Goal: Task Accomplishment & Management: Use online tool/utility

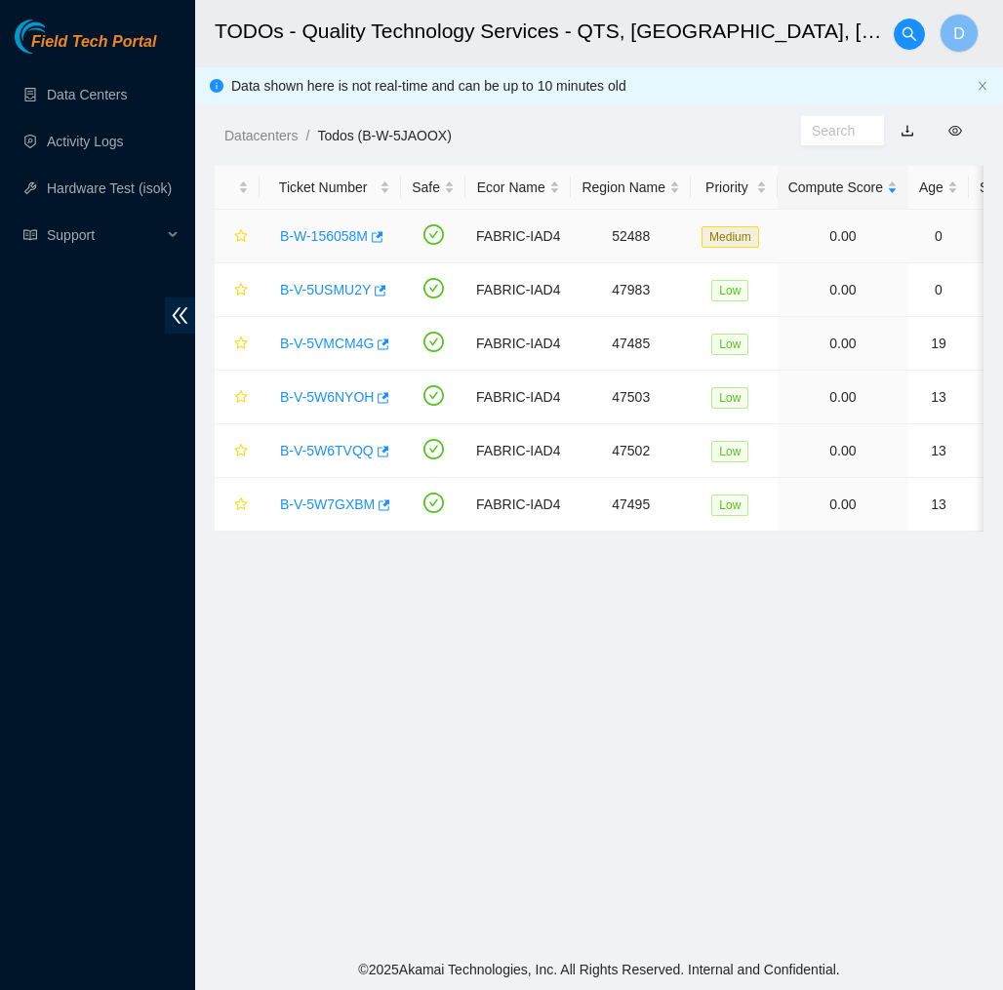
click at [345, 235] on link "B-W-156058M" at bounding box center [324, 236] width 88 height 16
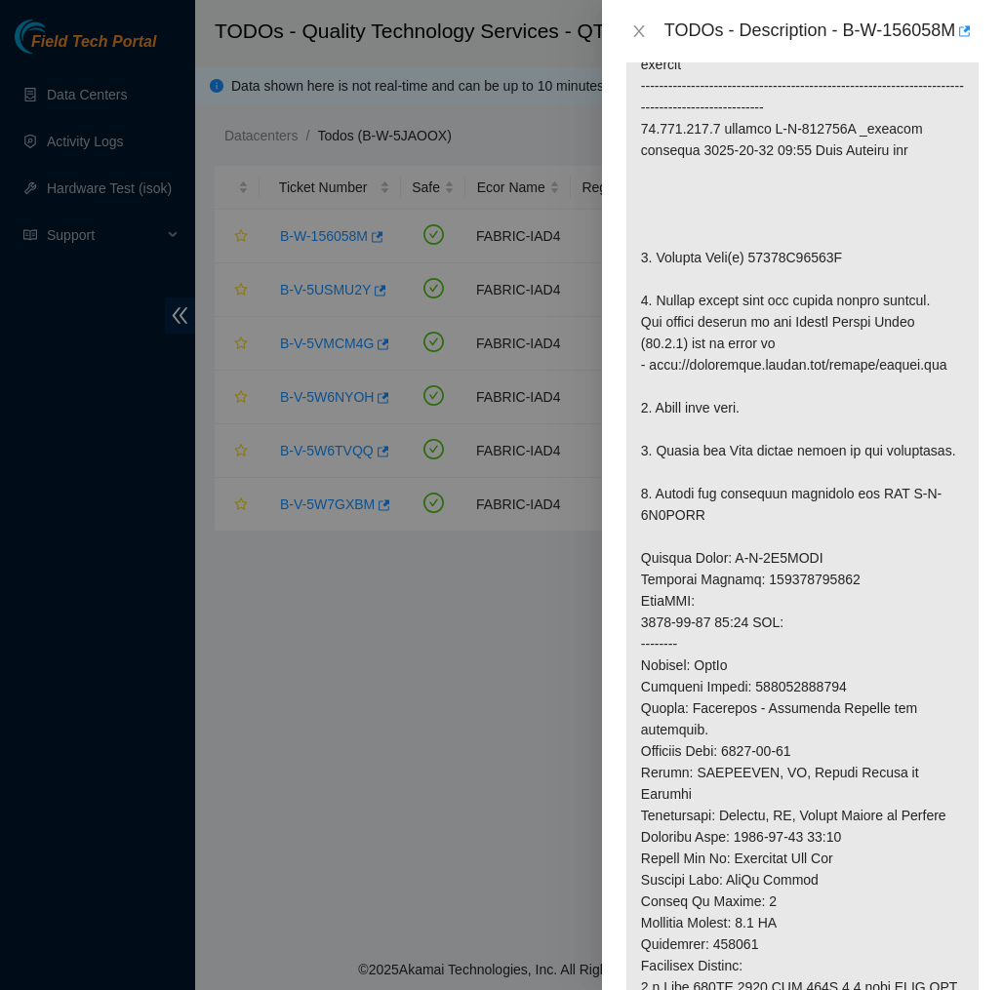
scroll to position [472, 0]
click at [645, 39] on icon "close" at bounding box center [639, 31] width 16 height 16
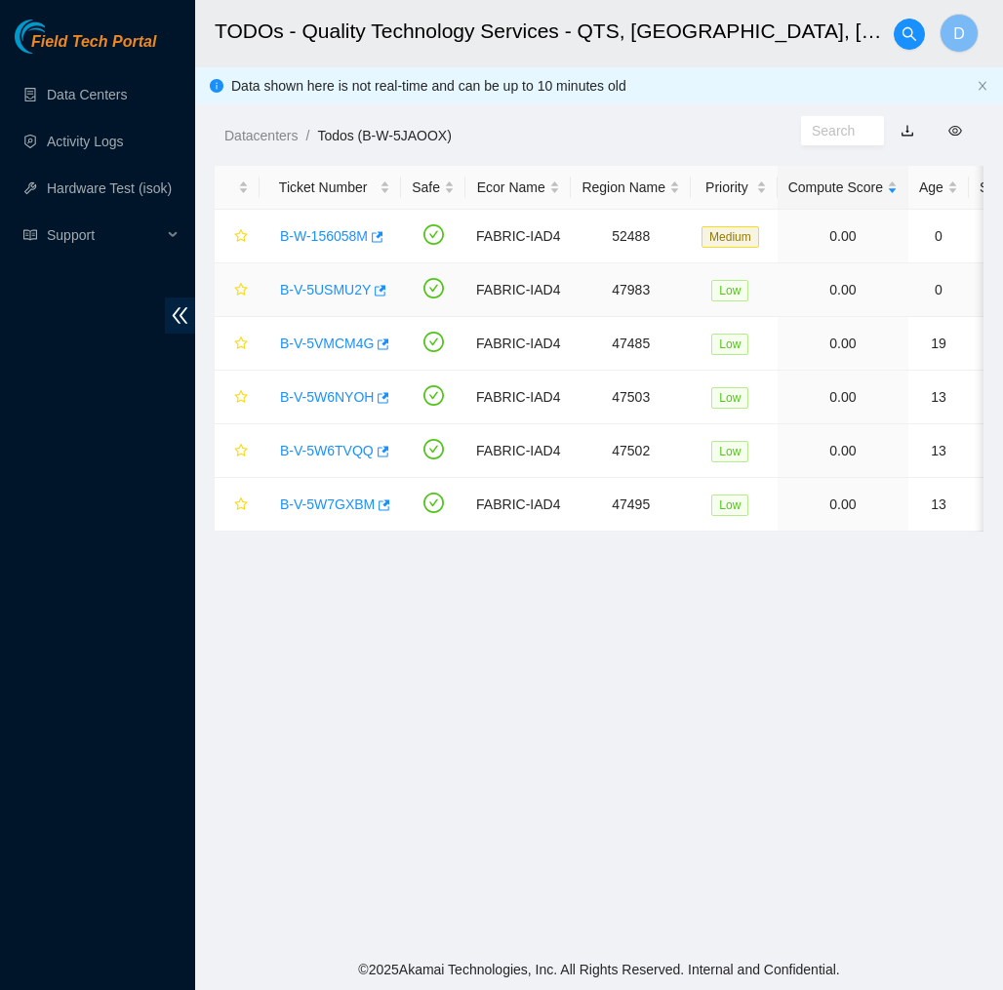
click at [321, 287] on link "B-V-5USMU2Y" at bounding box center [325, 290] width 91 height 16
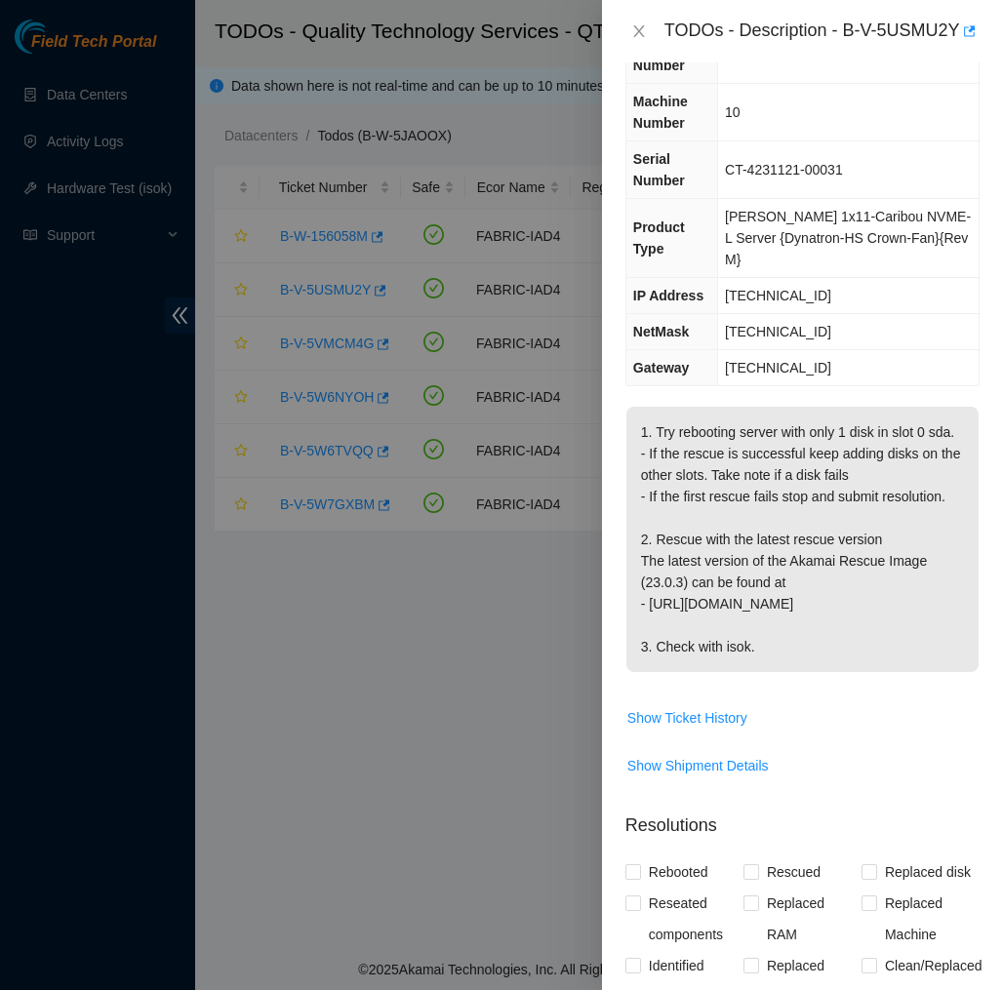
scroll to position [89, 0]
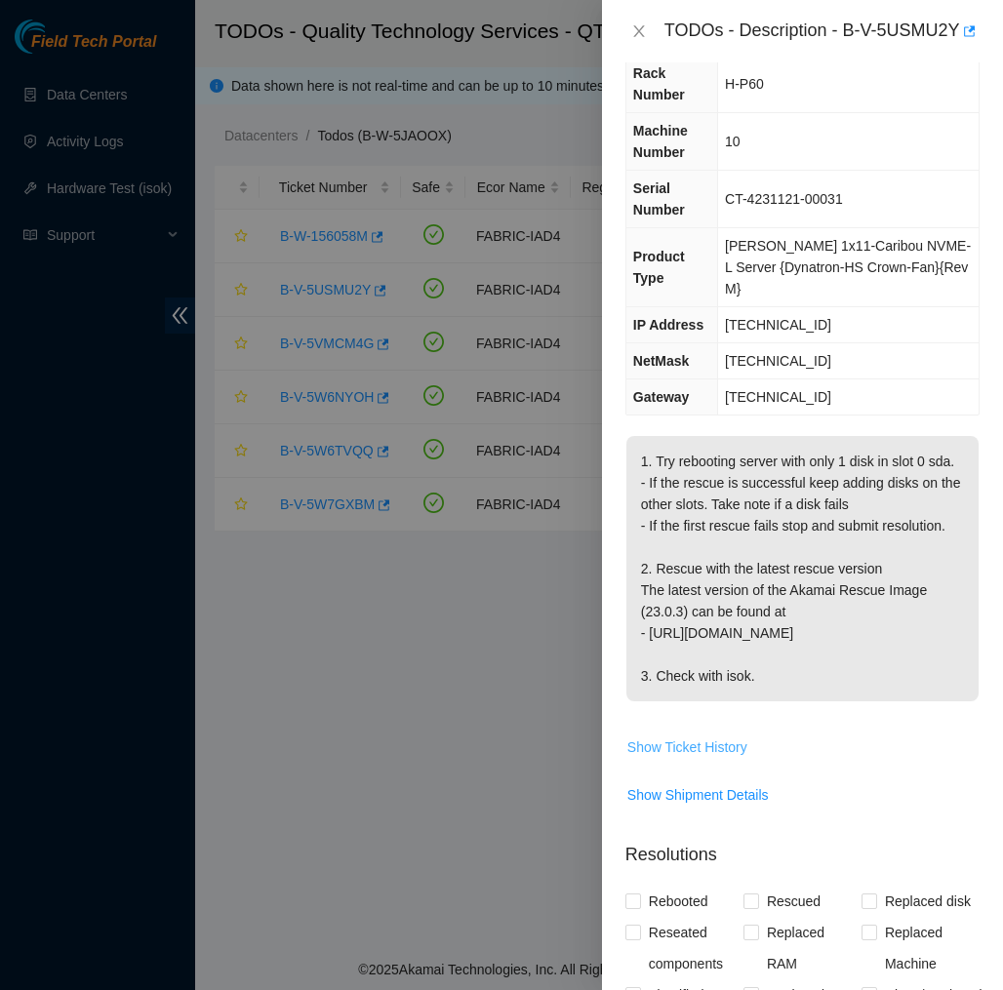
click at [667, 758] on span "Show Ticket History" at bounding box center [687, 747] width 120 height 21
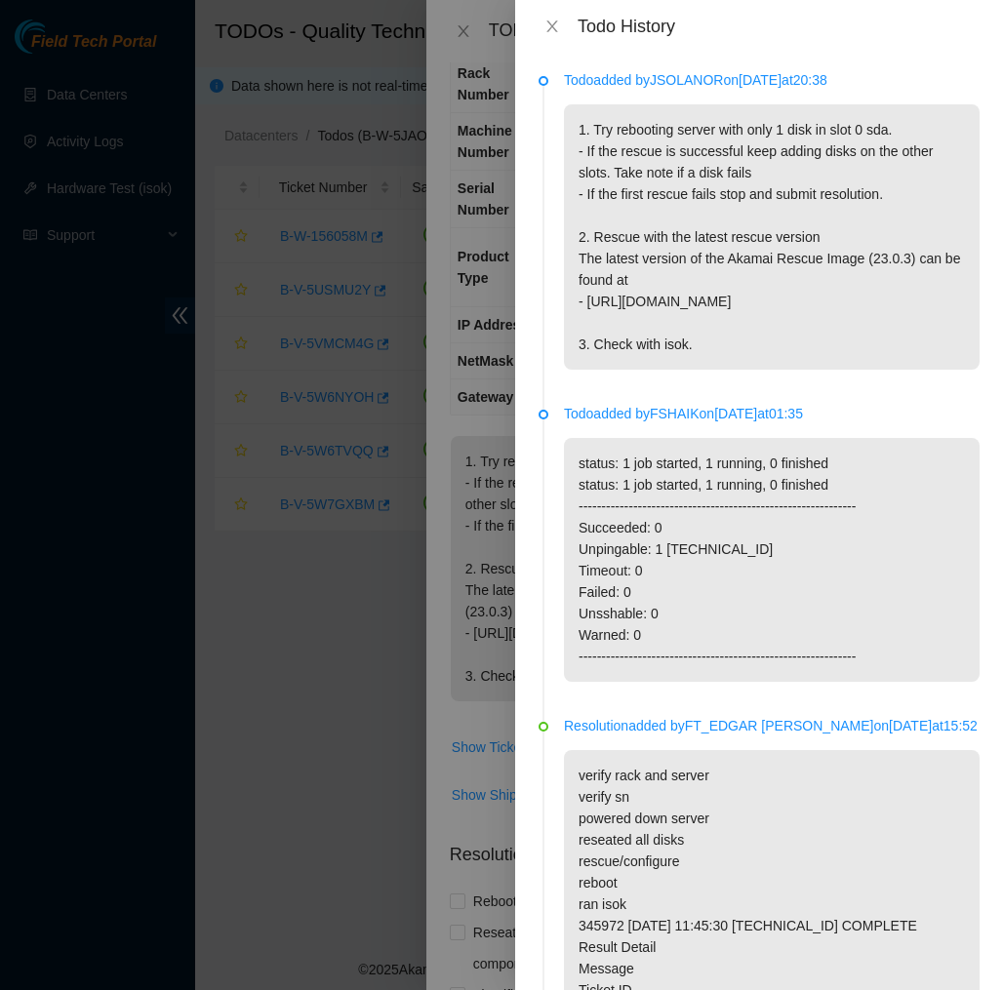
click at [531, 776] on div "Todo added by JSOLANOR on [DATE] 20:38 1. Try rebooting server with only 1 disk…" at bounding box center [759, 522] width 488 height 938
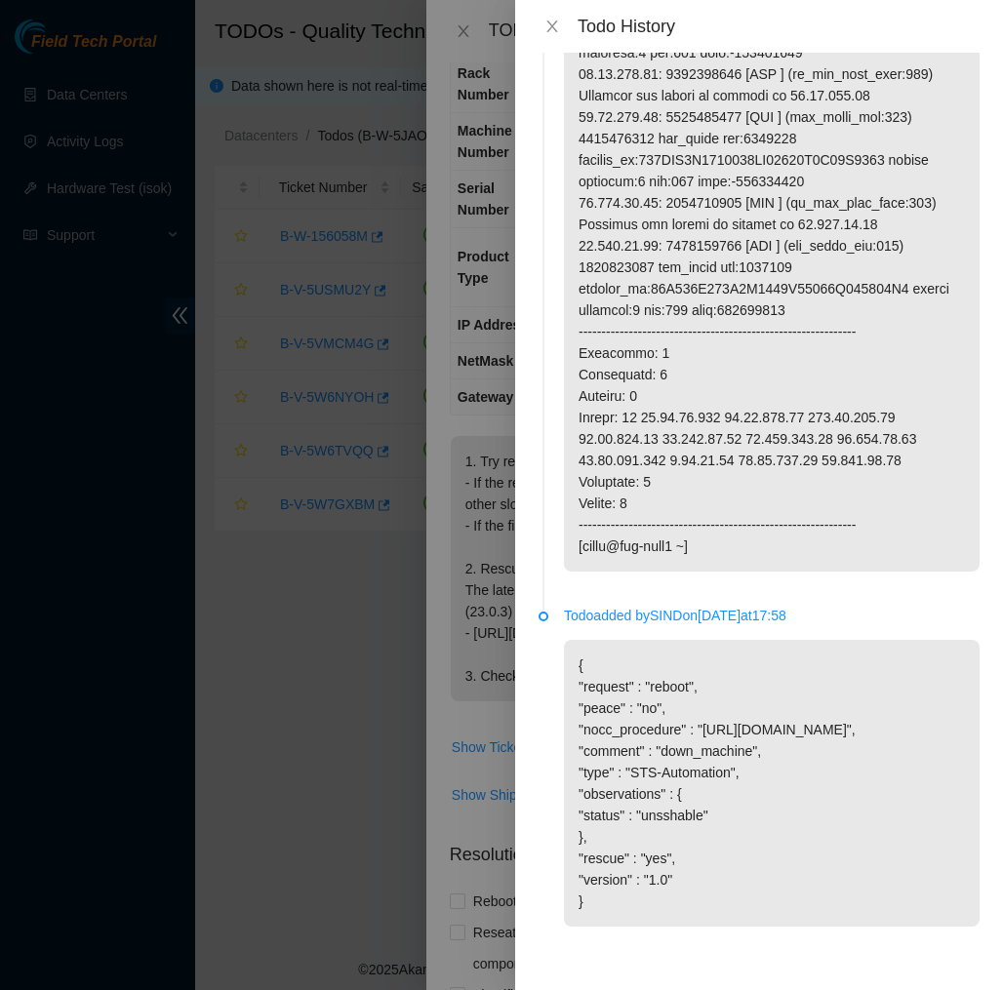
scroll to position [4033, 0]
click at [559, 27] on icon "close" at bounding box center [552, 27] width 16 height 16
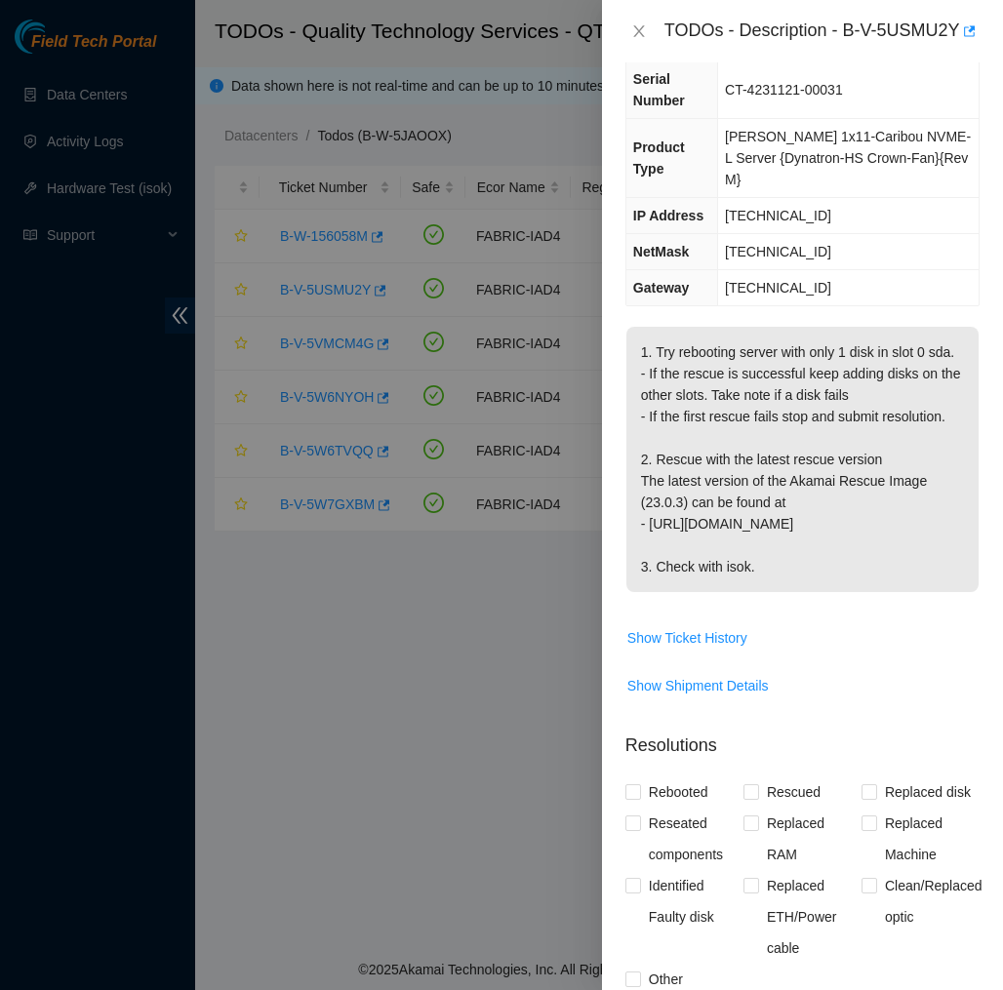
scroll to position [256, 0]
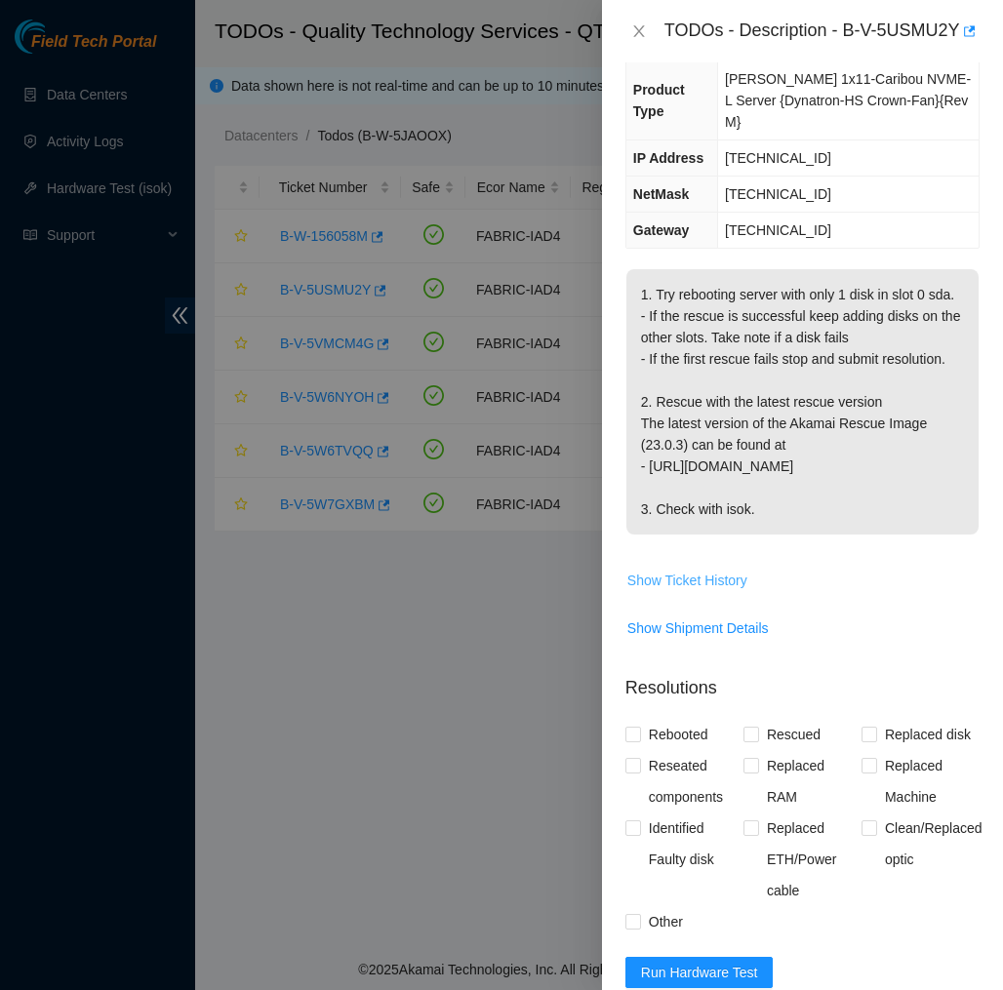
click at [739, 591] on span "Show Ticket History" at bounding box center [687, 580] width 120 height 21
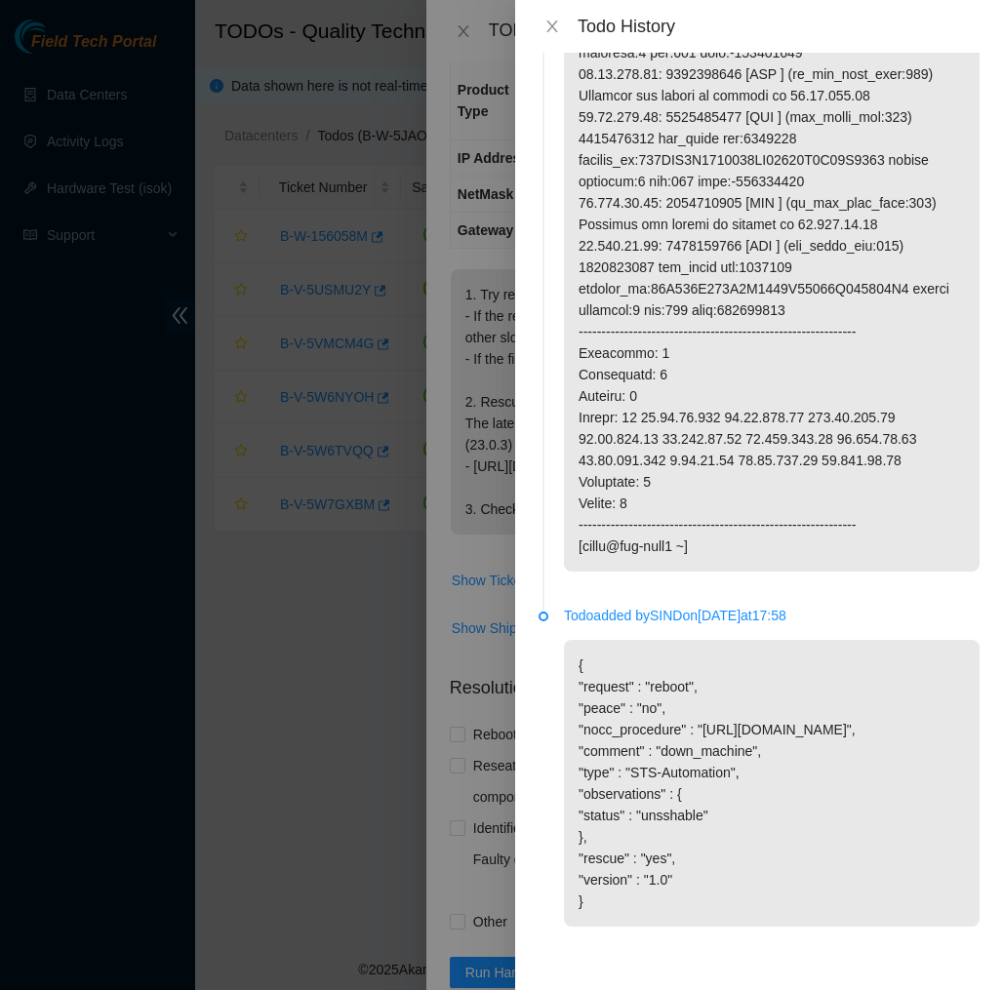
scroll to position [4033, 0]
click at [560, 41] on div "Todo History" at bounding box center [759, 26] width 488 height 53
click at [560, 30] on button "Close" at bounding box center [552, 27] width 27 height 19
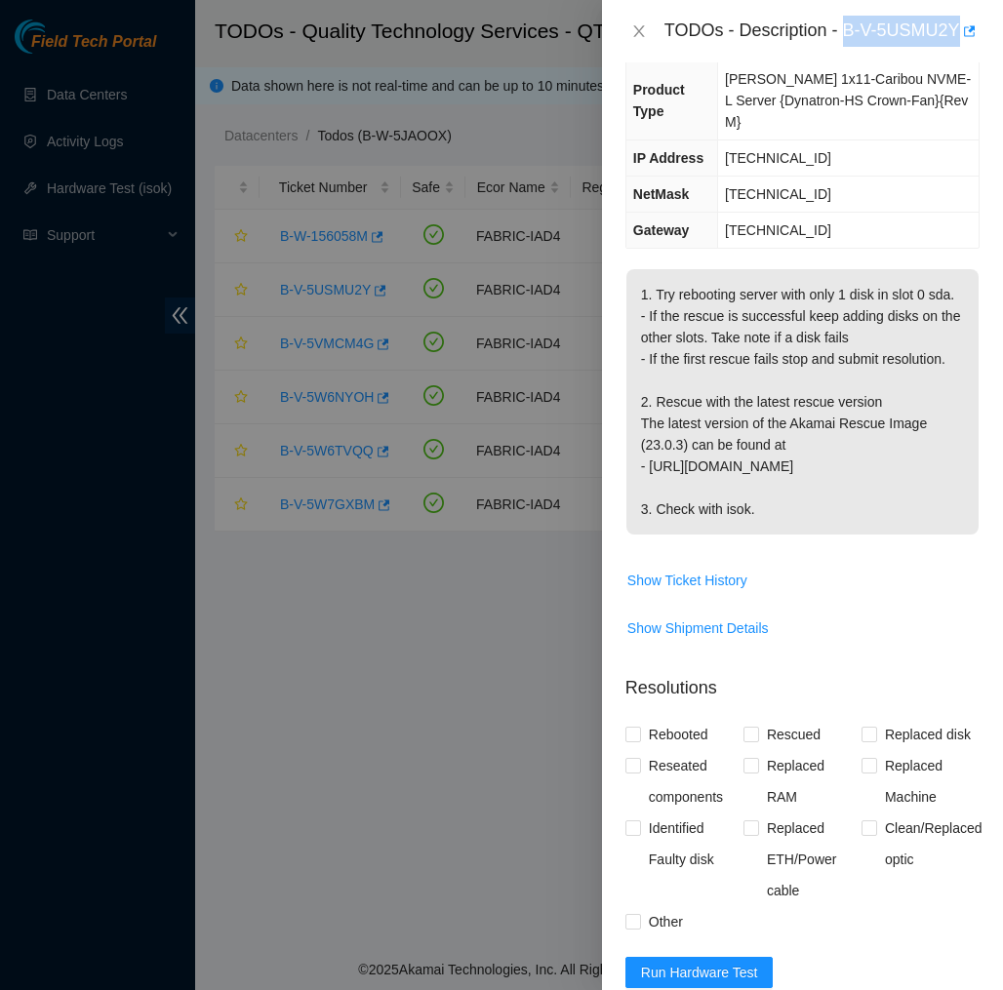
click at [967, 29] on div "TODOs - Description - B-V-5USMU2Y" at bounding box center [822, 31] width 315 height 31
copy div "B-V-5USMU2Y"
click at [711, 591] on span "Show Ticket History" at bounding box center [687, 580] width 120 height 21
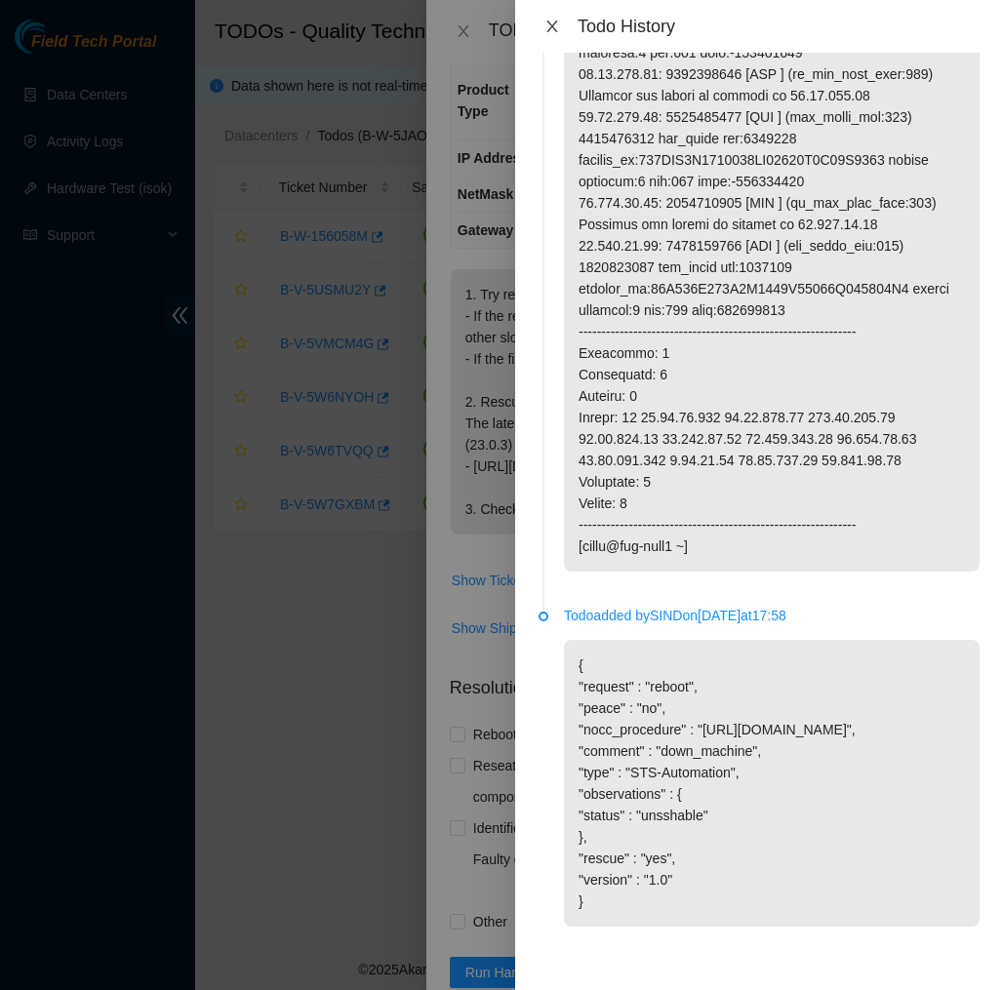
click at [554, 26] on icon "close" at bounding box center [552, 27] width 16 height 16
click at [554, 26] on div "TODOs - Description - B-V-5USMU2Y" at bounding box center [627, 31] width 354 height 31
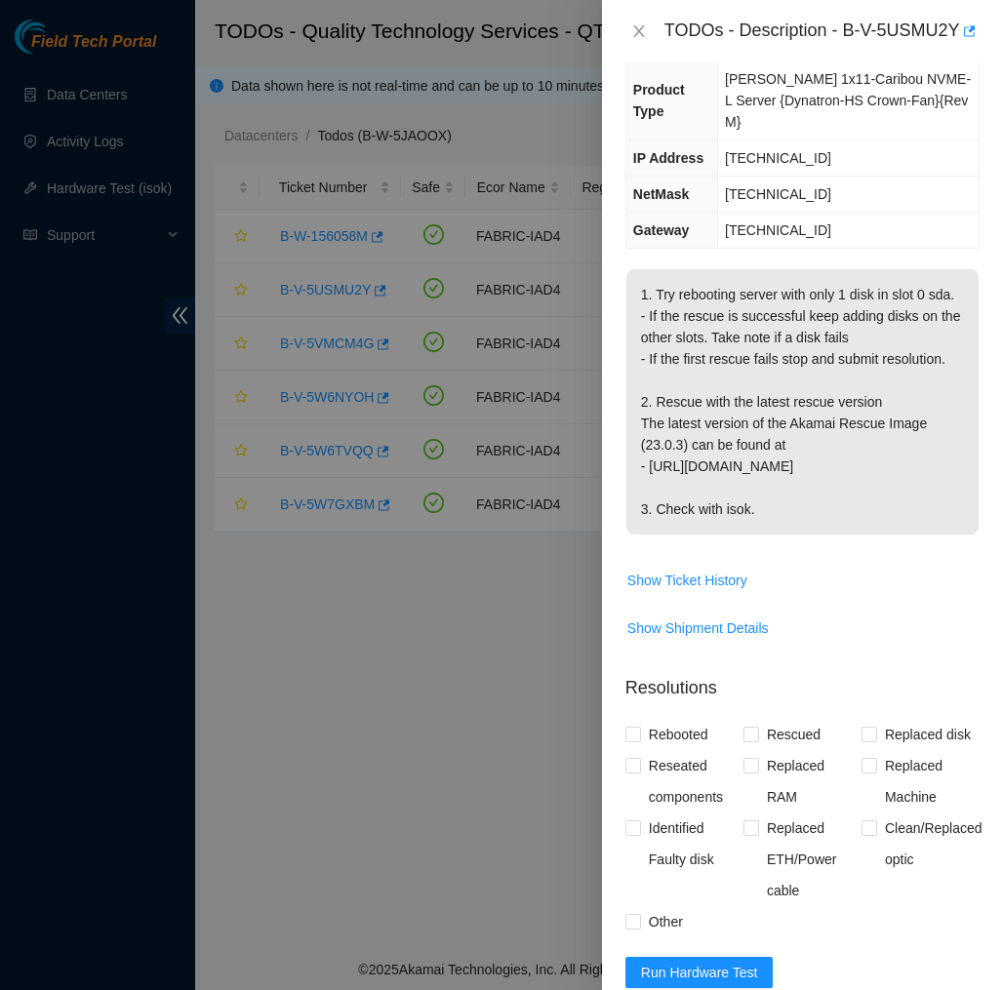
click at [821, 171] on td "[TECHNICAL_ID]" at bounding box center [848, 159] width 261 height 36
click at [792, 166] on span "[TECHNICAL_ID]" at bounding box center [778, 158] width 106 height 16
drag, startPoint x: 799, startPoint y: 166, endPoint x: 712, endPoint y: 168, distance: 86.9
click at [718, 168] on td "[TECHNICAL_ID]" at bounding box center [848, 159] width 261 height 36
copy span "[TECHNICAL_ID]"
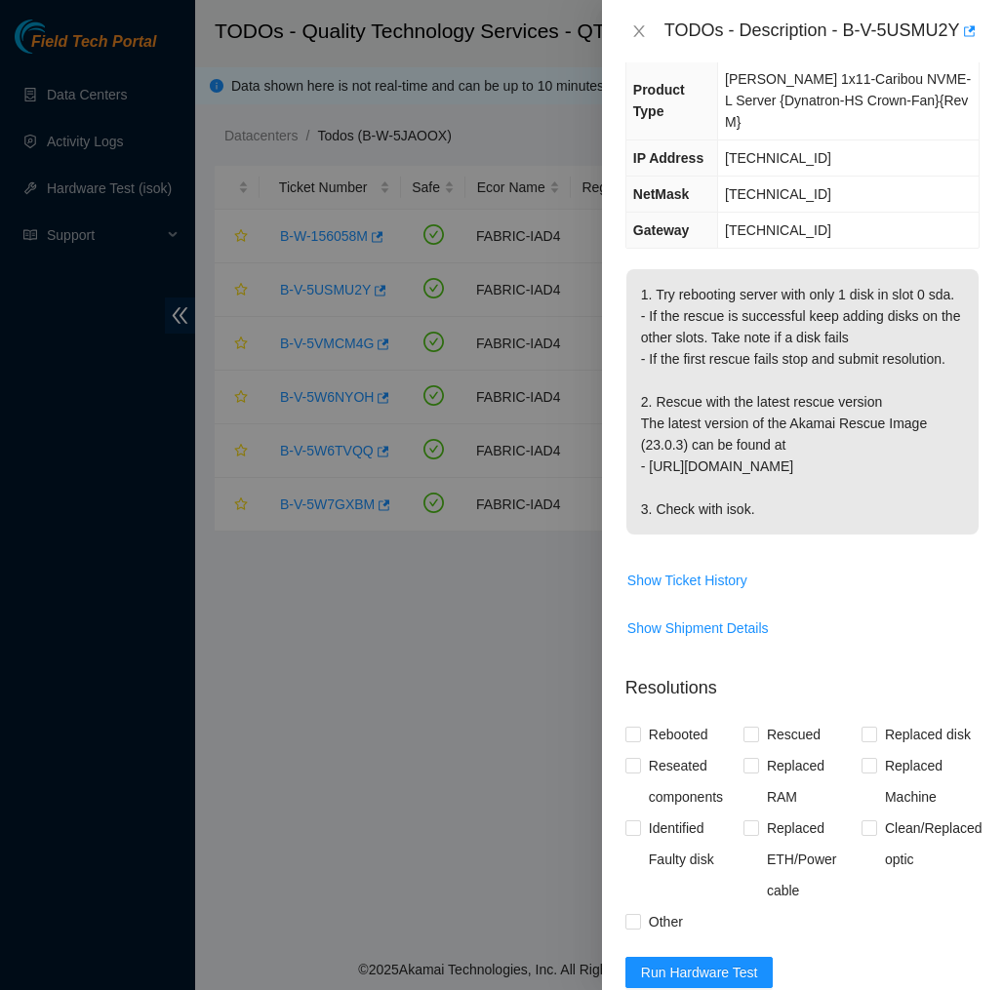
click at [765, 109] on td "[PERSON_NAME] 1x11-Caribou NVME-L Server {Dynatron-HS Crown-Fan}{Rev M}" at bounding box center [848, 100] width 261 height 79
click at [647, 41] on button "Close" at bounding box center [638, 31] width 27 height 19
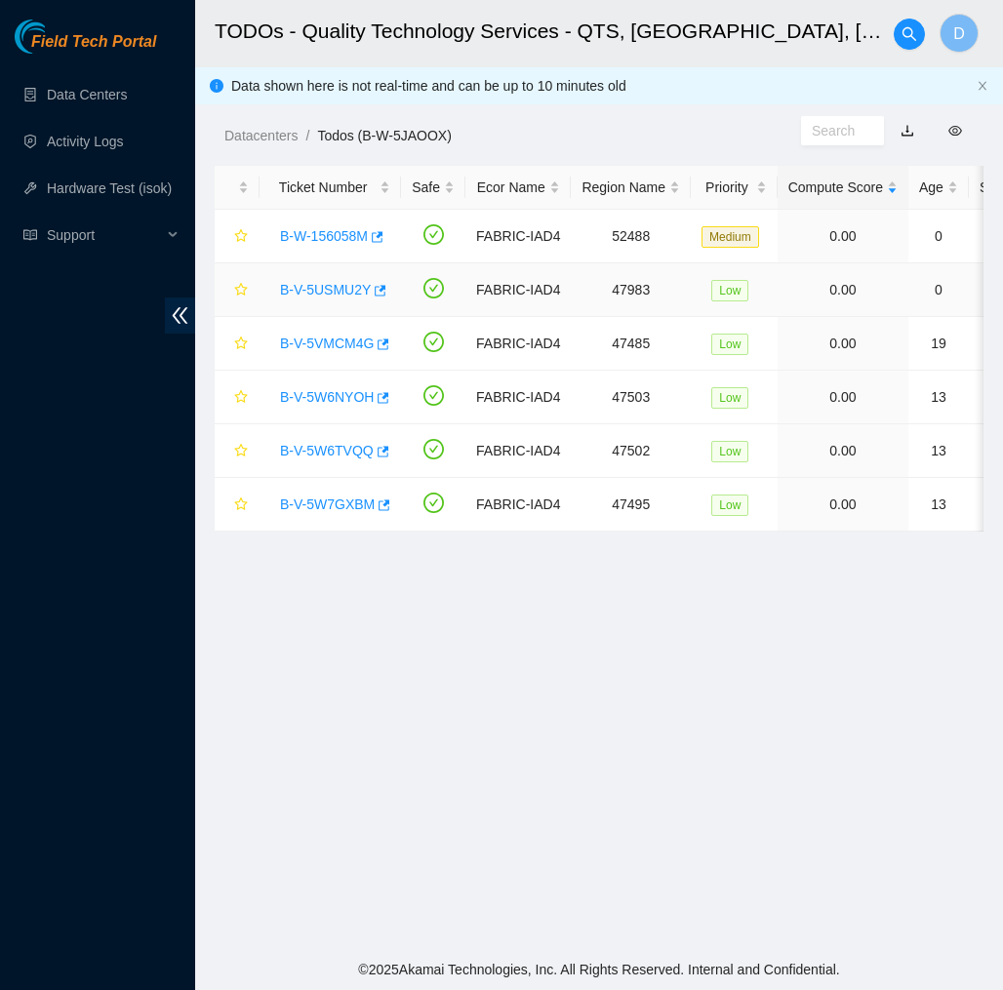
click at [351, 291] on link "B-V-5USMU2Y" at bounding box center [325, 290] width 91 height 16
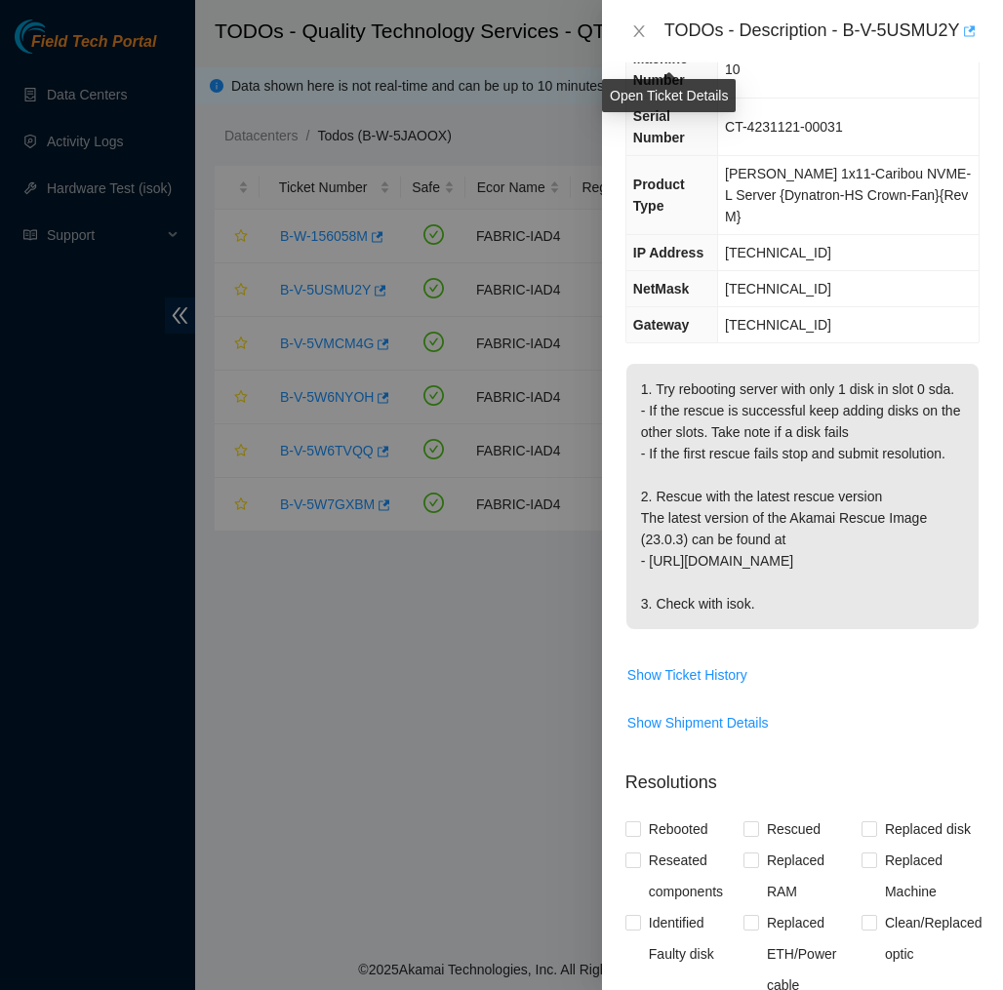
click at [961, 38] on icon "button" at bounding box center [968, 31] width 14 height 14
click at [643, 37] on icon "close" at bounding box center [638, 31] width 11 height 12
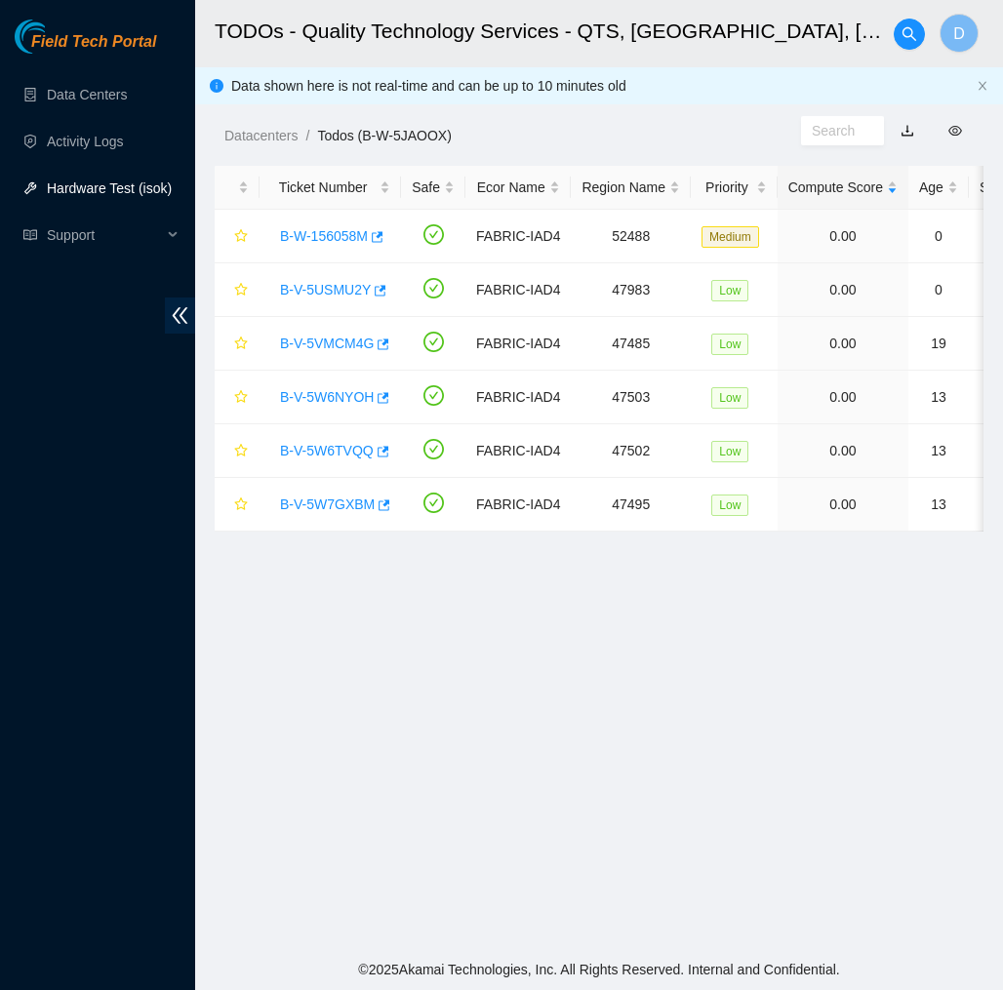
click at [99, 184] on link "Hardware Test (isok)" at bounding box center [109, 189] width 125 height 16
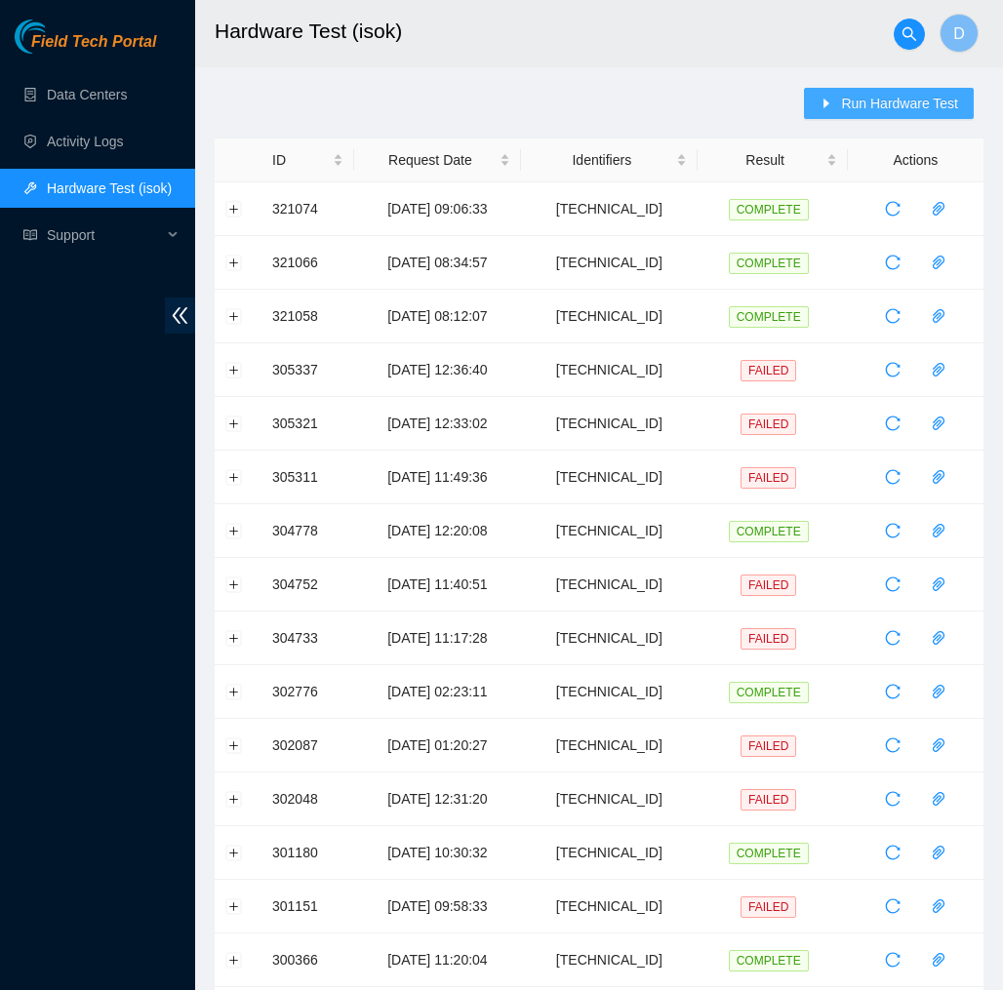
click at [905, 103] on span "Run Hardware Test" at bounding box center [899, 103] width 117 height 21
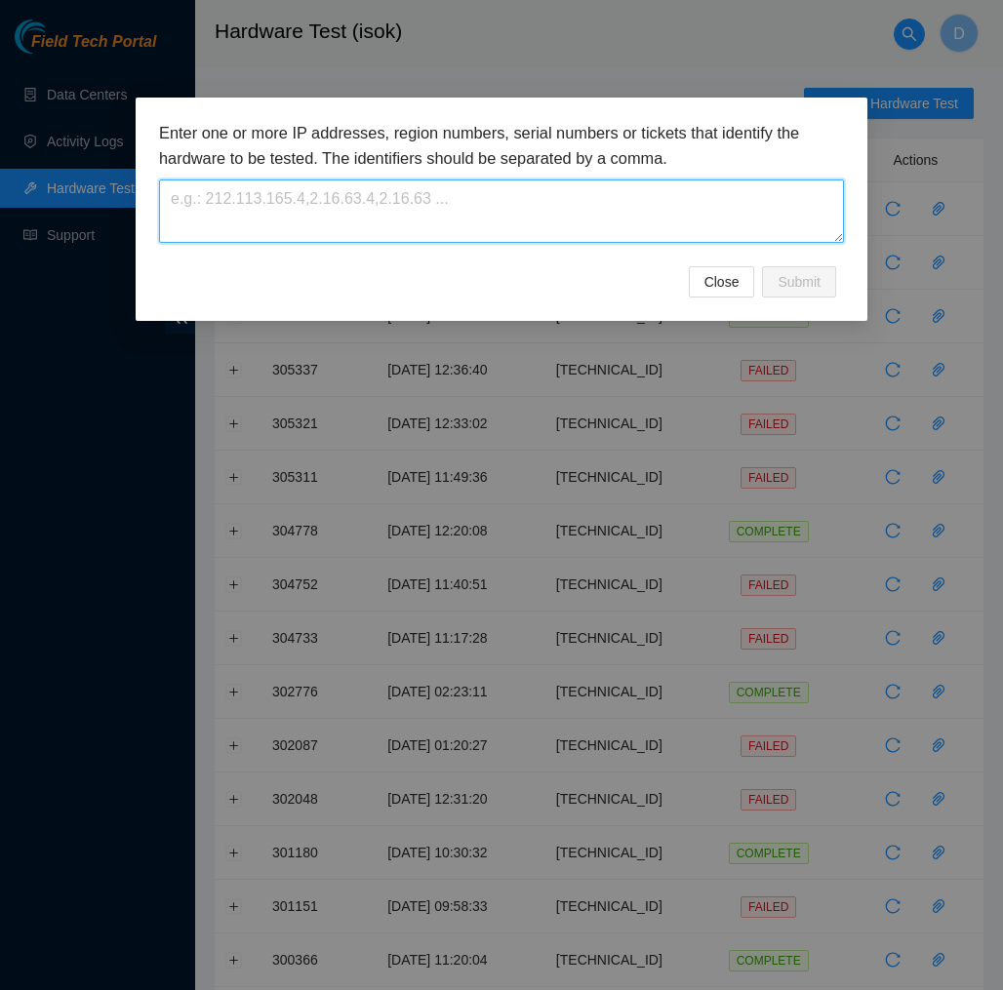
click at [622, 187] on textarea at bounding box center [501, 211] width 685 height 63
paste textarea "[TECHNICAL_ID]"
type textarea "[TECHNICAL_ID]"
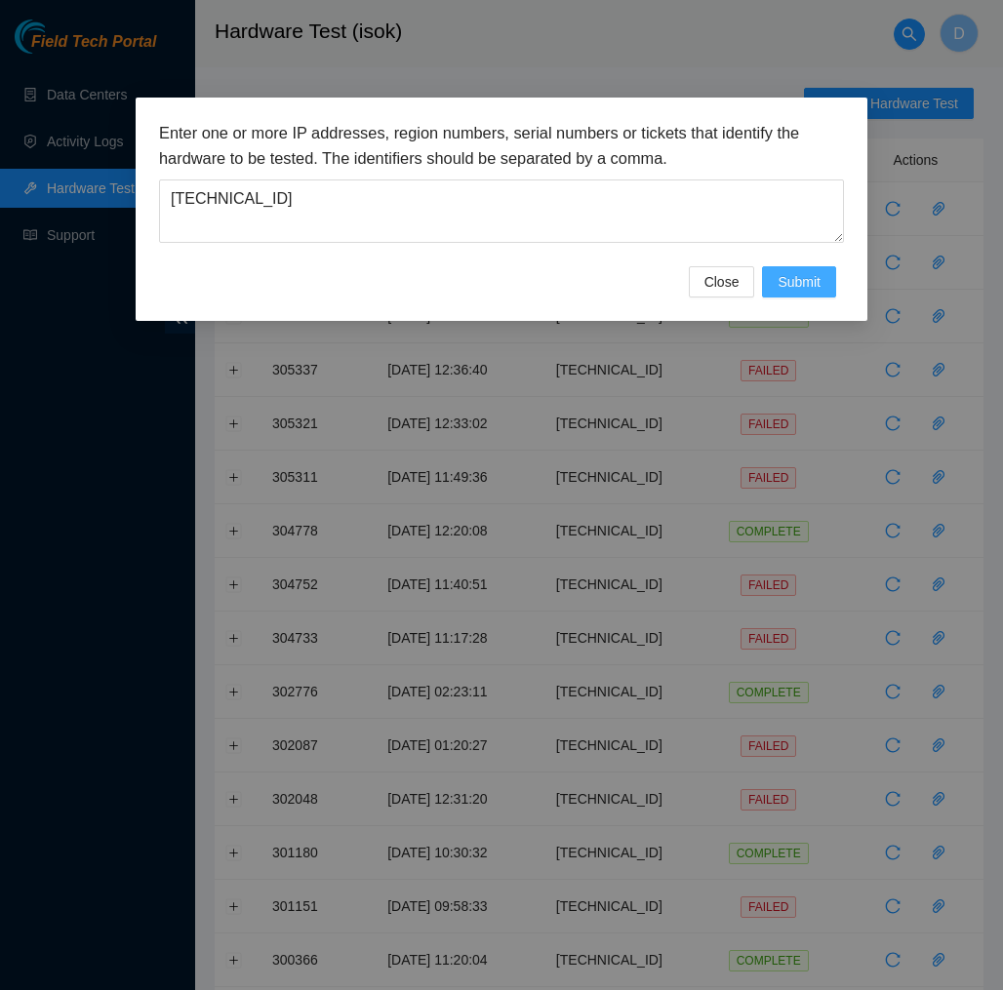
click at [802, 278] on span "Submit" at bounding box center [799, 281] width 43 height 21
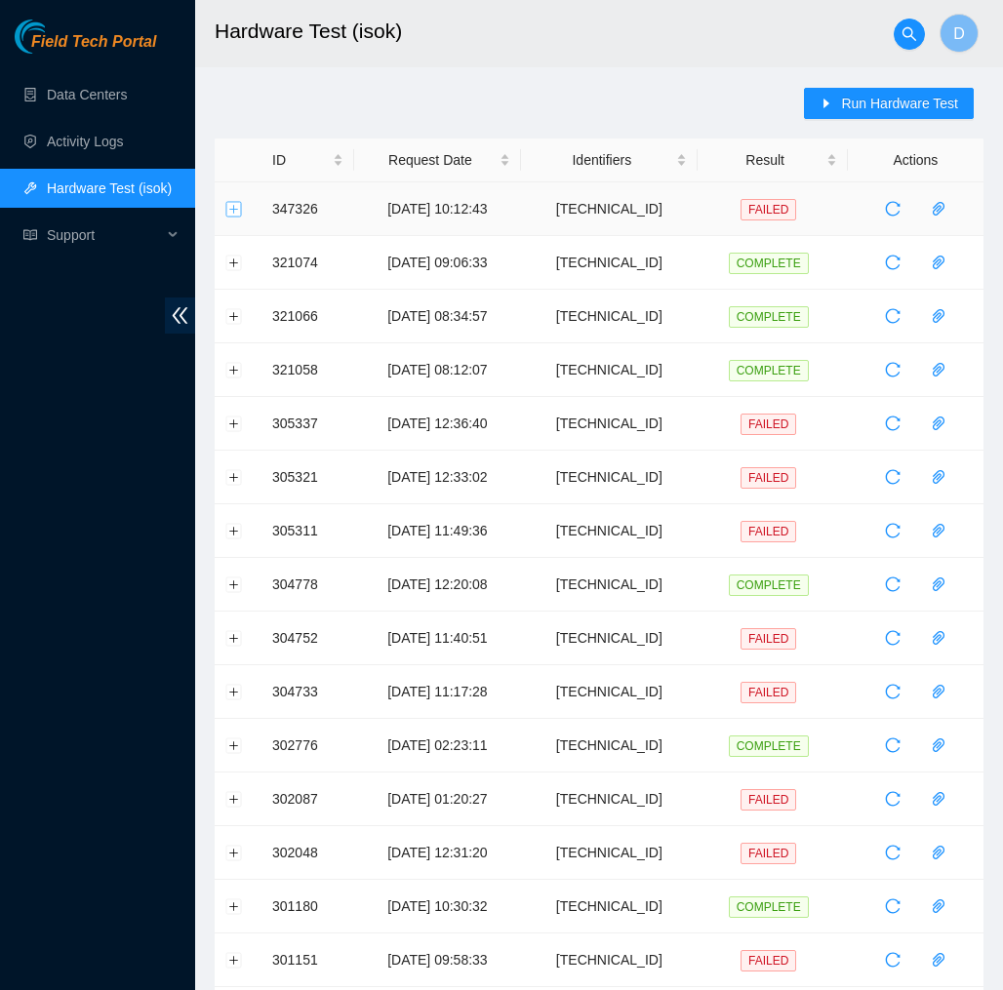
click at [231, 205] on button "Expand row" at bounding box center [234, 209] width 16 height 16
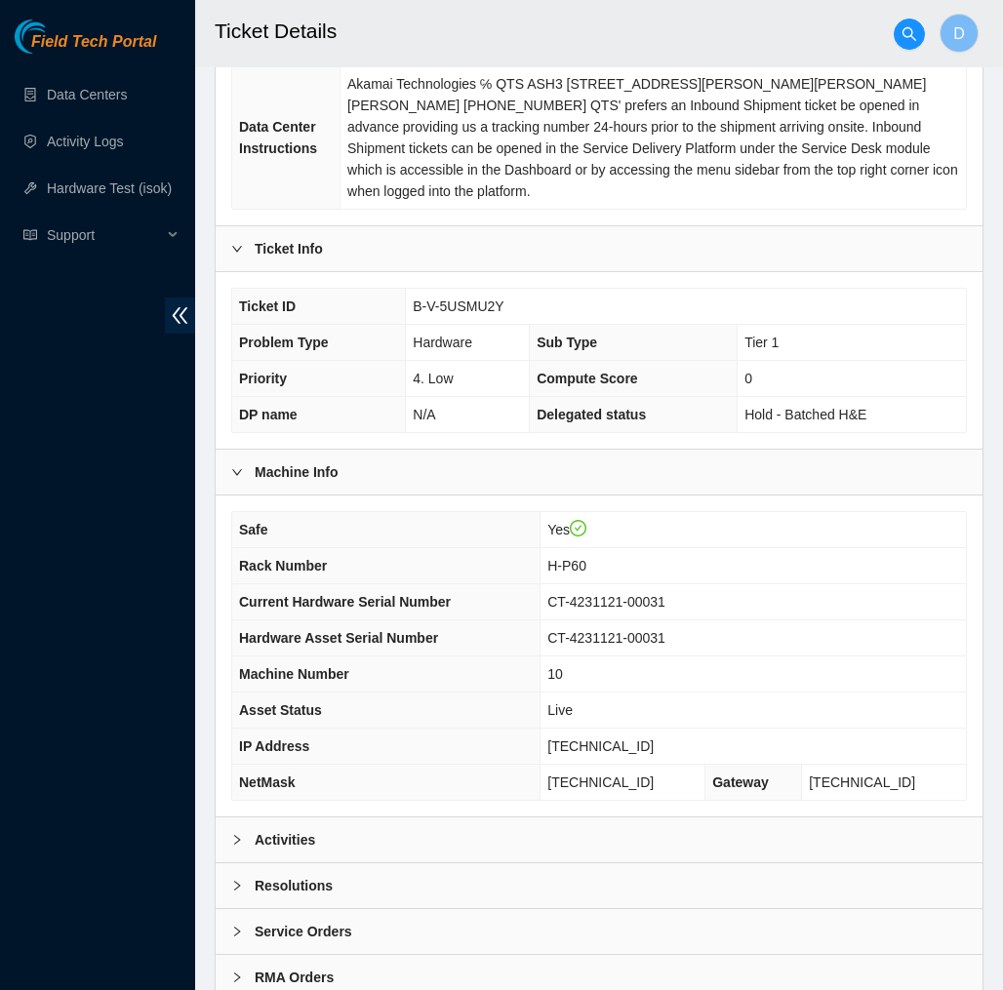
scroll to position [328, 0]
click at [574, 817] on div "Activities" at bounding box center [599, 839] width 767 height 45
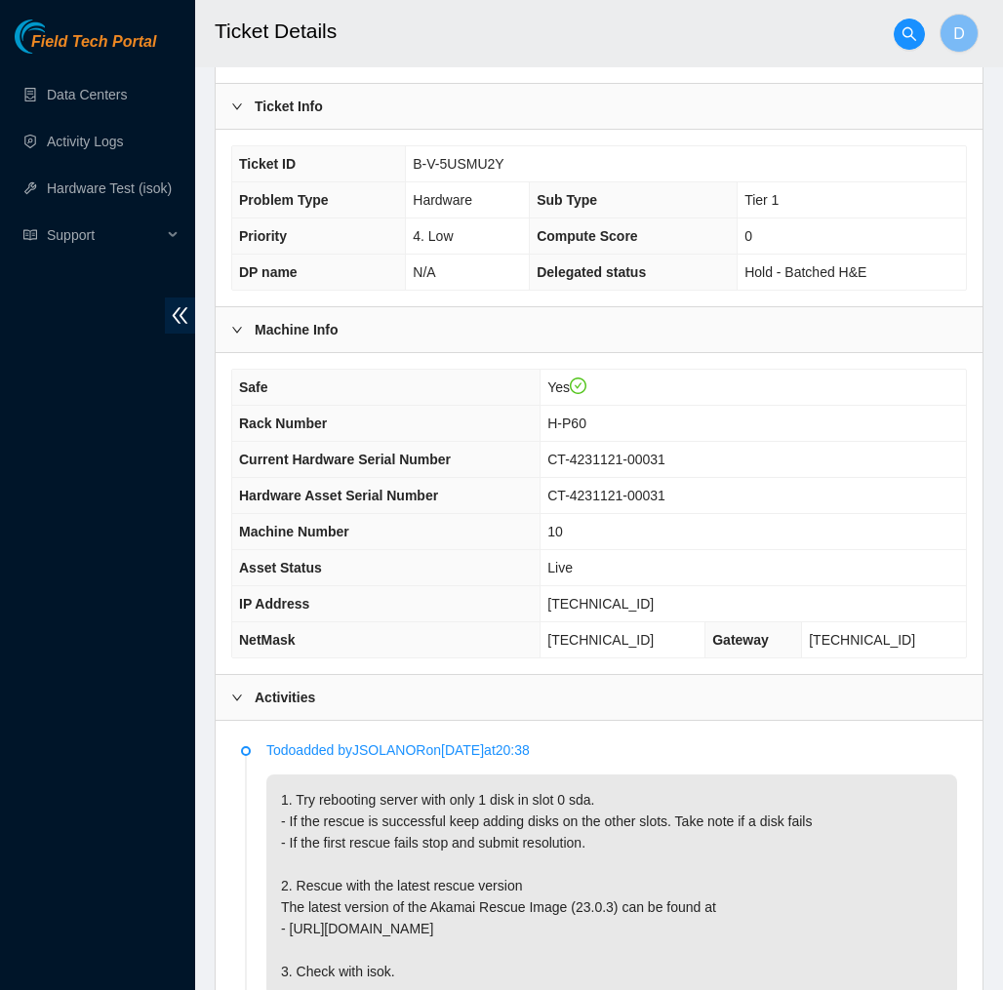
scroll to position [480, 0]
